Goal: Task Accomplishment & Management: Use online tool/utility

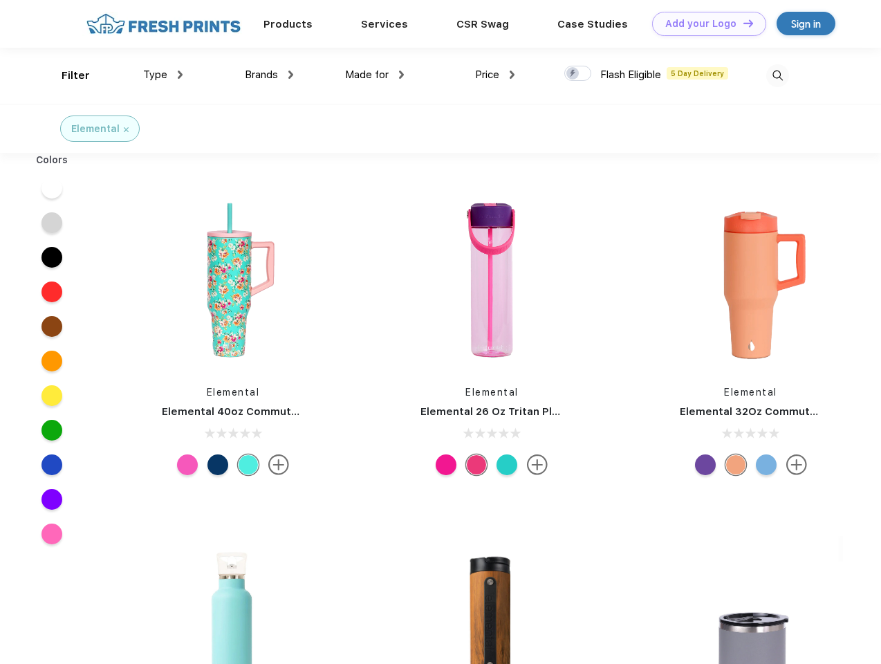
click at [704, 24] on link "Add your Logo Design Tool" at bounding box center [709, 24] width 114 height 24
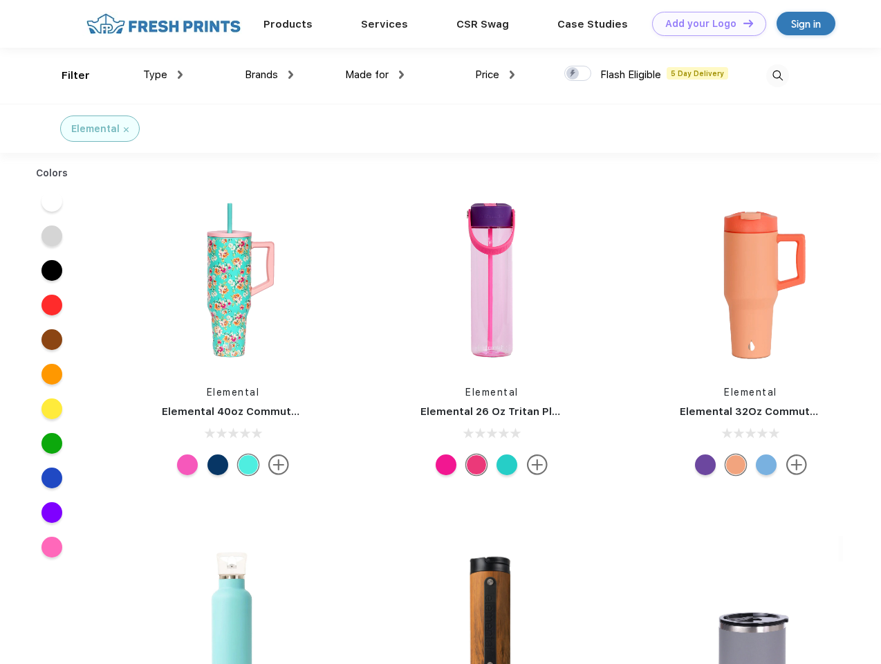
click at [0, 0] on div "Design Tool" at bounding box center [0, 0] width 0 height 0
click at [742, 23] on link "Add your Logo Design Tool" at bounding box center [709, 24] width 114 height 24
click at [66, 75] on div "Filter" at bounding box center [76, 76] width 28 height 16
click at [163, 75] on span "Type" at bounding box center [155, 74] width 24 height 12
click at [269, 75] on span "Brands" at bounding box center [261, 74] width 33 height 12
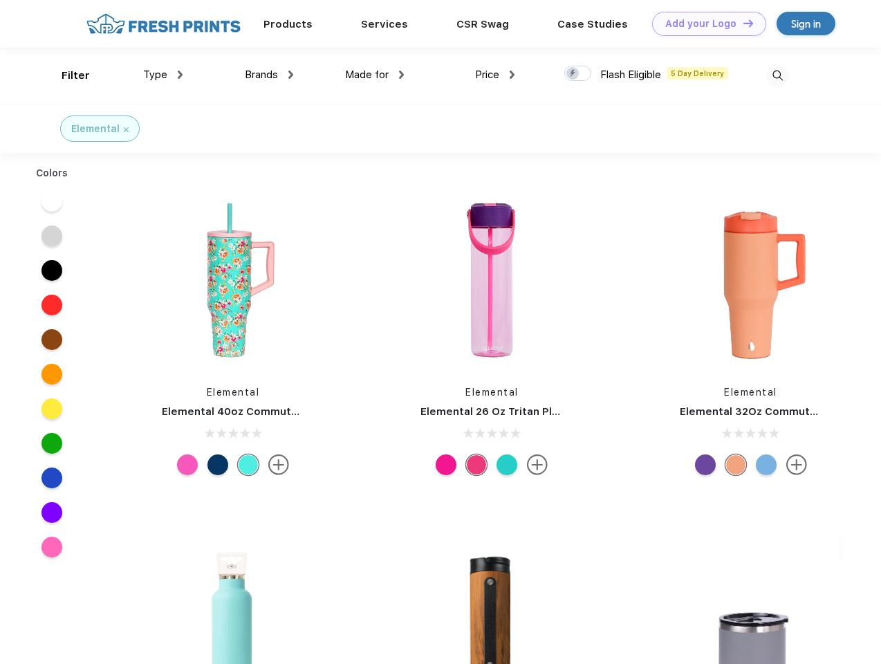
click at [375, 75] on span "Made for" at bounding box center [367, 74] width 44 height 12
click at [495, 75] on span "Price" at bounding box center [487, 74] width 24 height 12
click at [578, 74] on div at bounding box center [577, 73] width 27 height 15
click at [573, 74] on input "checkbox" at bounding box center [568, 69] width 9 height 9
click at [777, 75] on img at bounding box center [777, 75] width 23 height 23
